Goal: Task Accomplishment & Management: Use online tool/utility

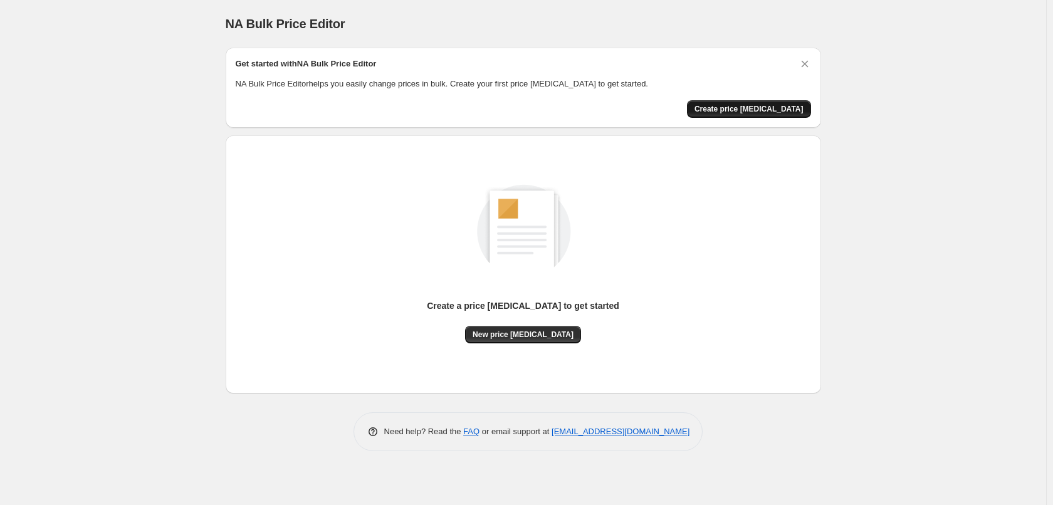
click at [797, 112] on span "Create price [MEDICAL_DATA]" at bounding box center [749, 109] width 109 height 10
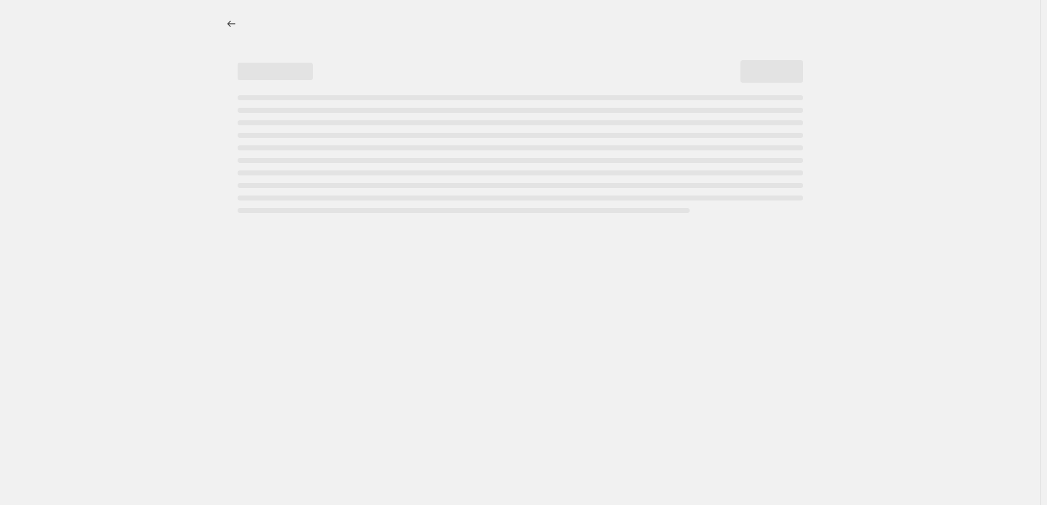
select select "percentage"
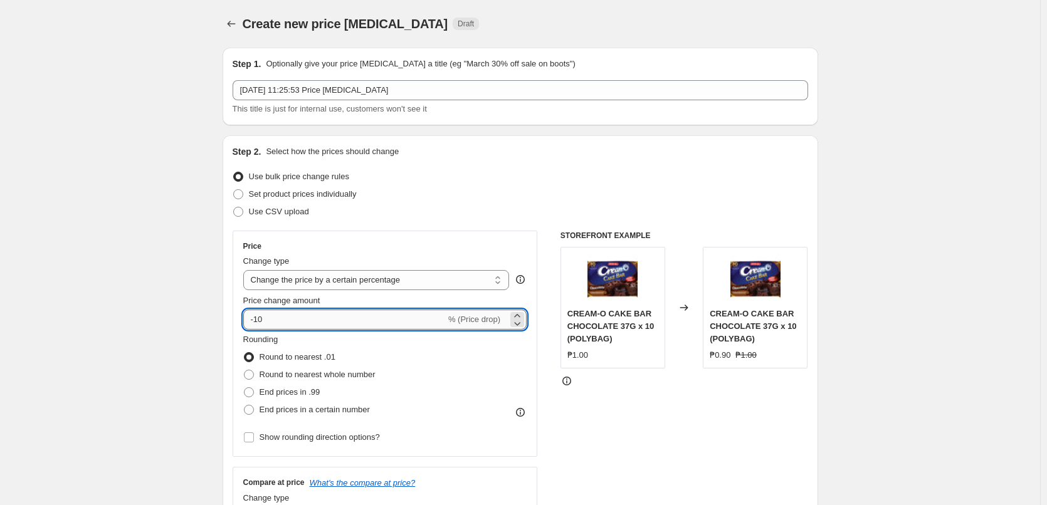
click at [417, 317] on input "-10" at bounding box center [344, 320] width 202 height 20
drag, startPoint x: 260, startPoint y: 322, endPoint x: 237, endPoint y: 322, distance: 22.6
click at [237, 322] on div "Price Change type Change the price to a certain amount Change the price by a ce…" at bounding box center [385, 344] width 305 height 226
click at [272, 315] on input "-10" at bounding box center [344, 320] width 202 height 20
drag, startPoint x: 258, startPoint y: 319, endPoint x: 229, endPoint y: 320, distance: 28.2
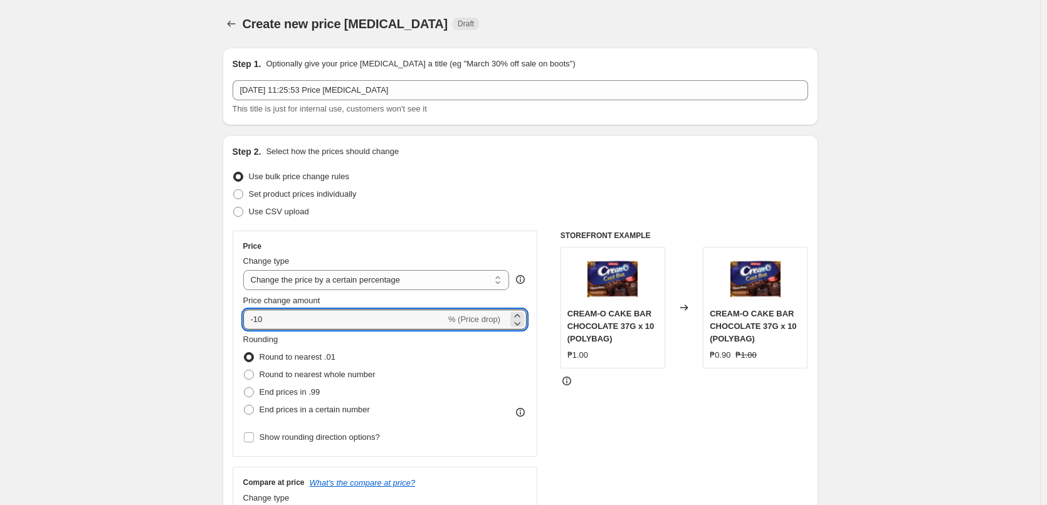
click at [229, 320] on div "Step 2. Select how the prices should change Use bulk price change rules Set pro…" at bounding box center [521, 355] width 596 height 440
drag, startPoint x: 257, startPoint y: 322, endPoint x: 248, endPoint y: 322, distance: 8.8
click at [248, 322] on input "10" at bounding box center [337, 320] width 188 height 20
type input "20"
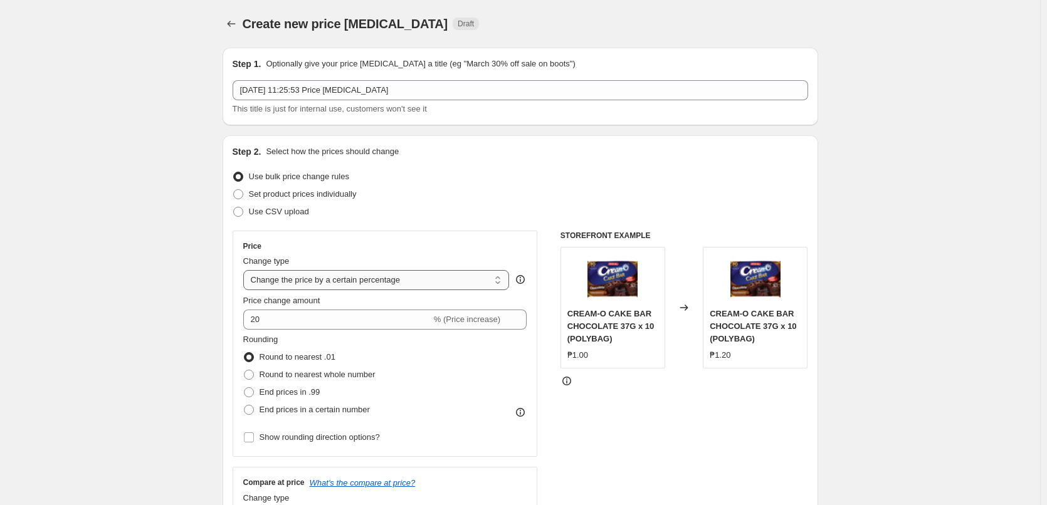
click at [380, 281] on select "Change the price to a certain amount Change the price by a certain amount Chang…" at bounding box center [376, 280] width 266 height 20
drag, startPoint x: 158, startPoint y: 352, endPoint x: 170, endPoint y: 352, distance: 11.9
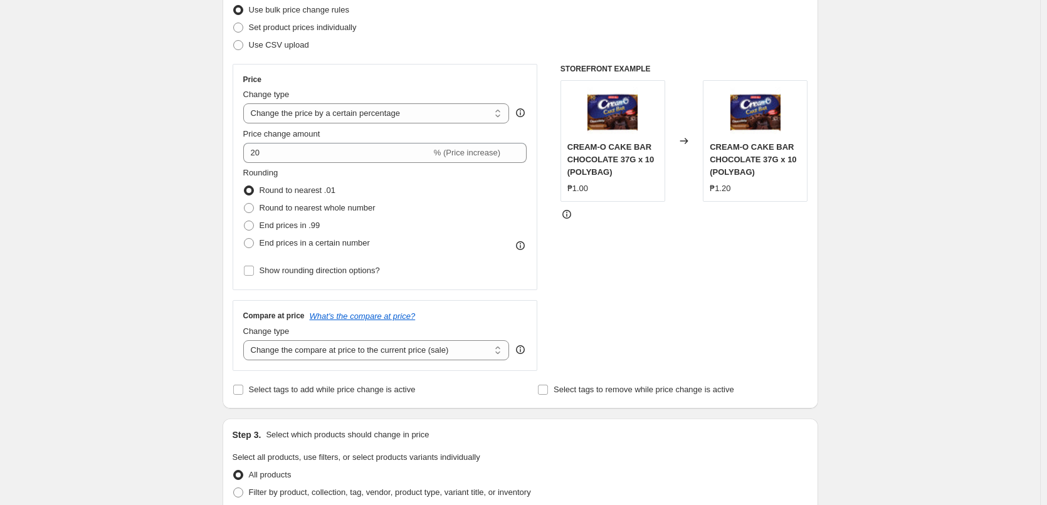
scroll to position [188, 0]
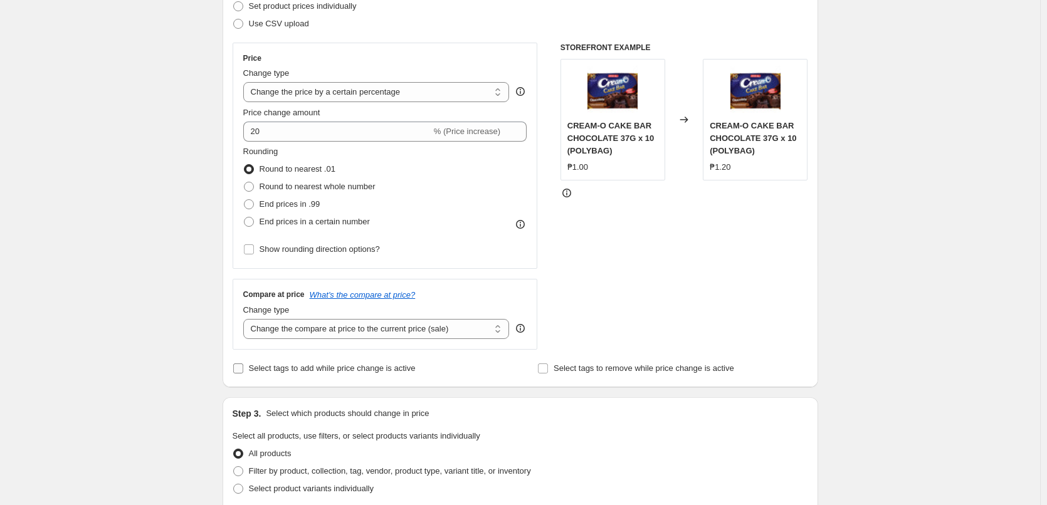
click at [243, 370] on input "Select tags to add while price change is active" at bounding box center [238, 369] width 10 height 10
checkbox input "true"
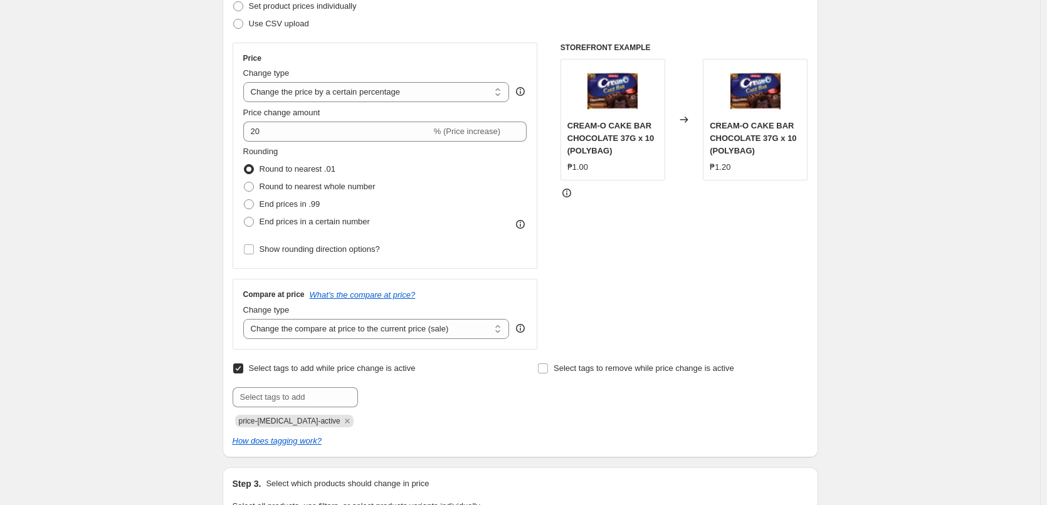
drag, startPoint x: 329, startPoint y: 423, endPoint x: 530, endPoint y: 436, distance: 201.7
click at [342, 423] on icon "Remove price-change-job-active" at bounding box center [347, 421] width 11 height 11
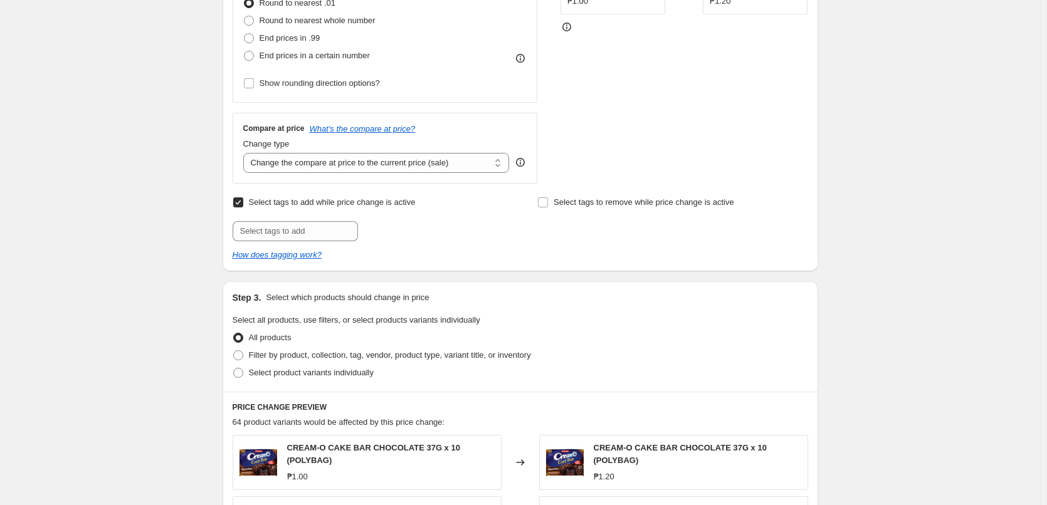
scroll to position [376, 0]
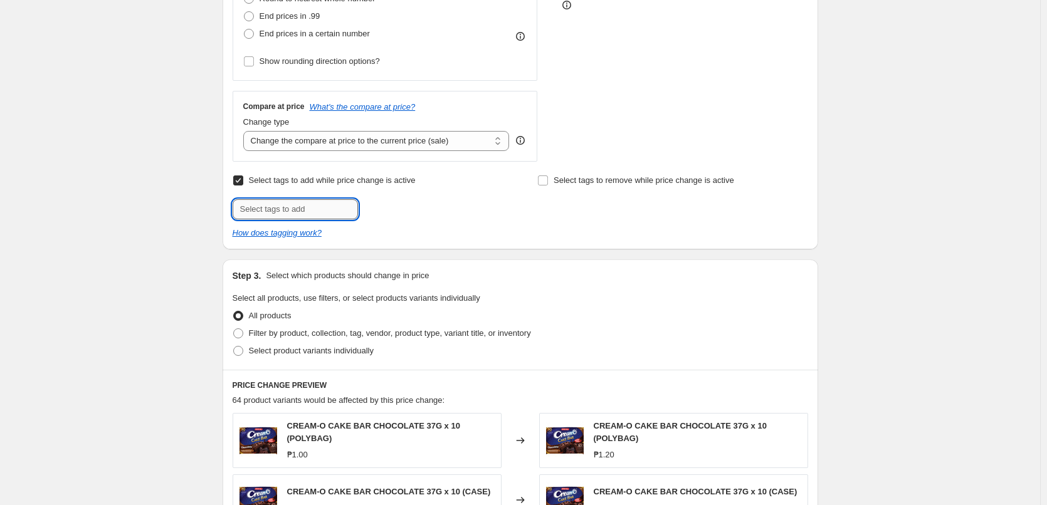
click at [323, 213] on input "text" at bounding box center [295, 209] width 125 height 20
type input "EX Truck"
click at [401, 212] on span "EX Truck" at bounding box center [401, 208] width 32 height 9
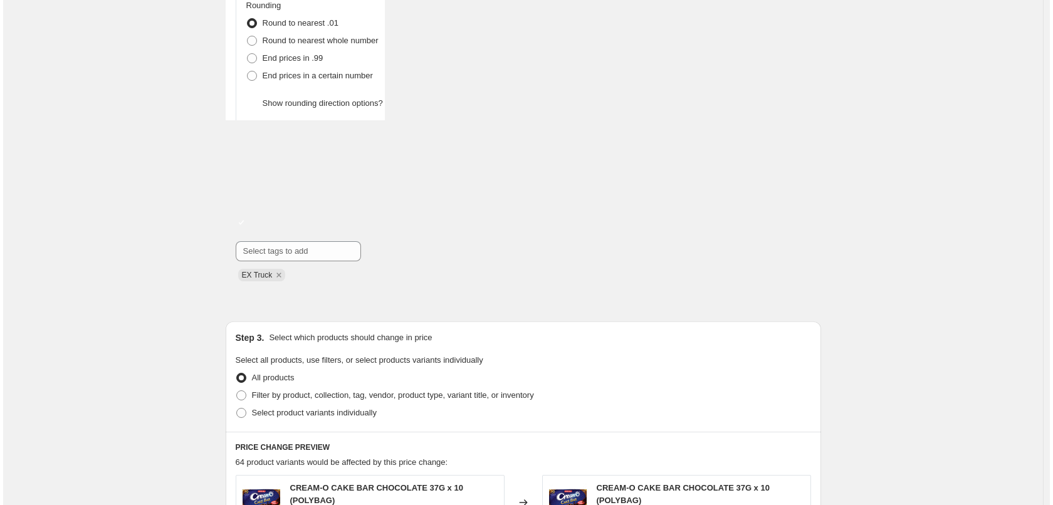
scroll to position [0, 0]
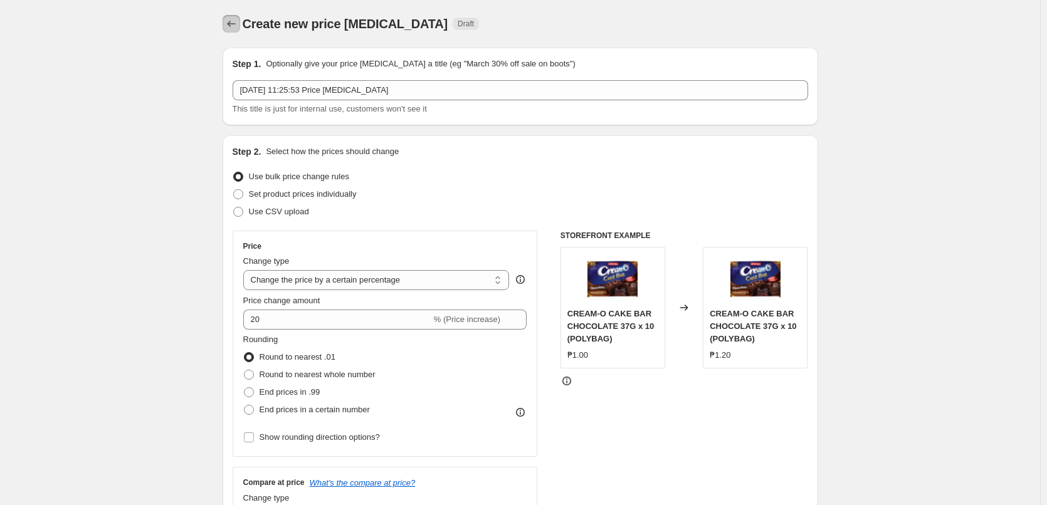
click at [236, 30] on button "Price change jobs" at bounding box center [232, 24] width 18 height 18
